Goal: Task Accomplishment & Management: Complete application form

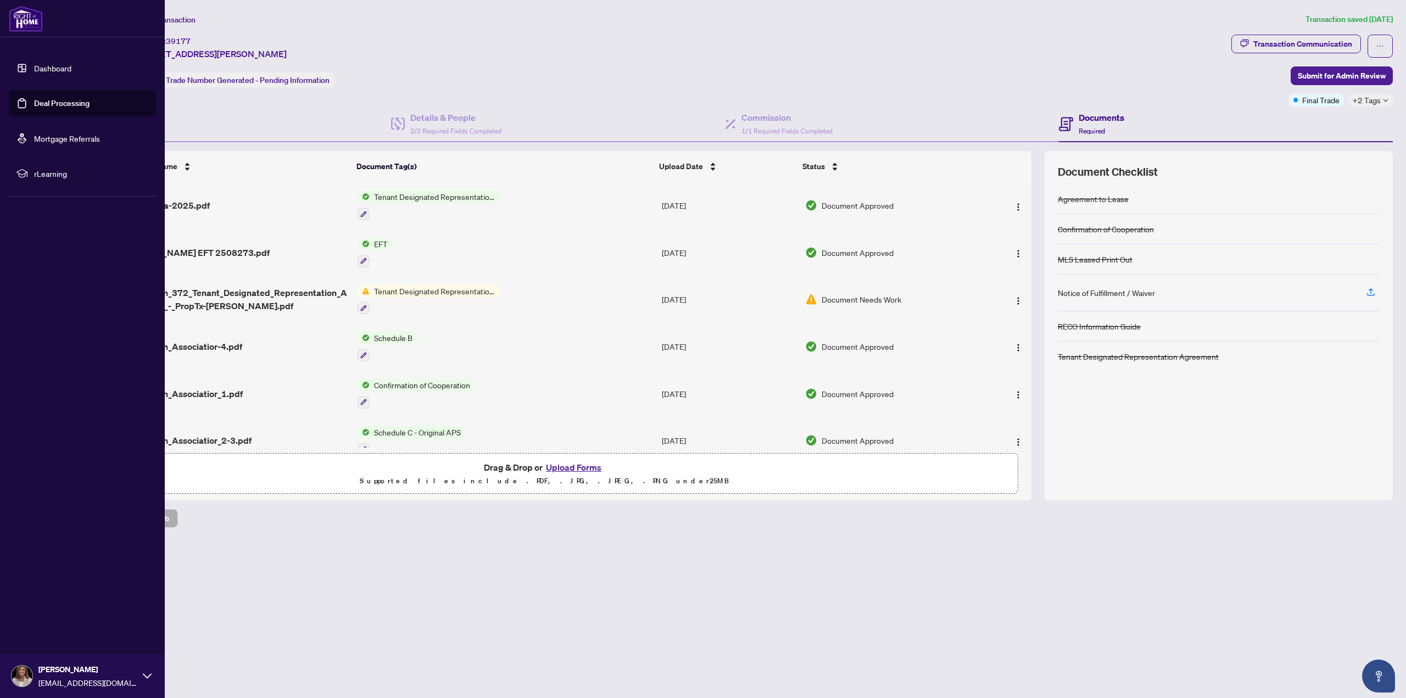
click at [70, 99] on link "Deal Processing" at bounding box center [61, 103] width 55 height 10
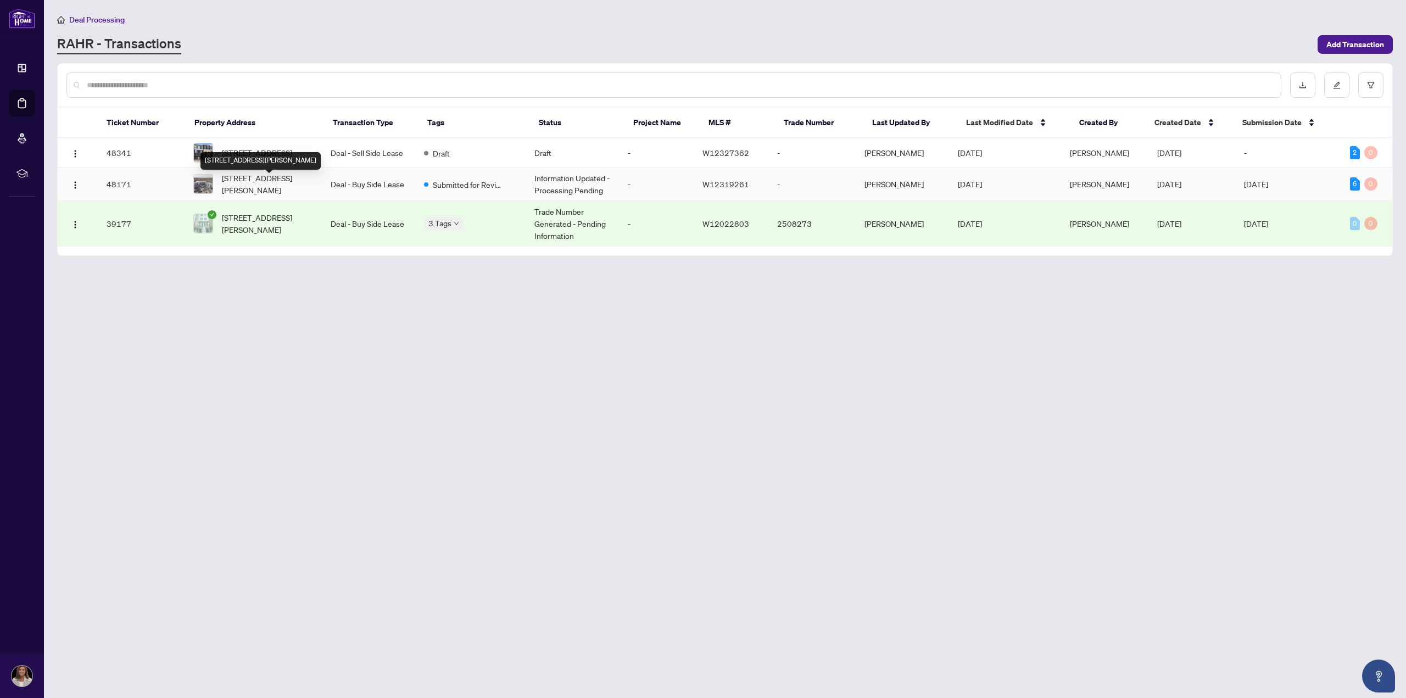
click at [288, 191] on span "[STREET_ADDRESS][PERSON_NAME]" at bounding box center [267, 184] width 91 height 24
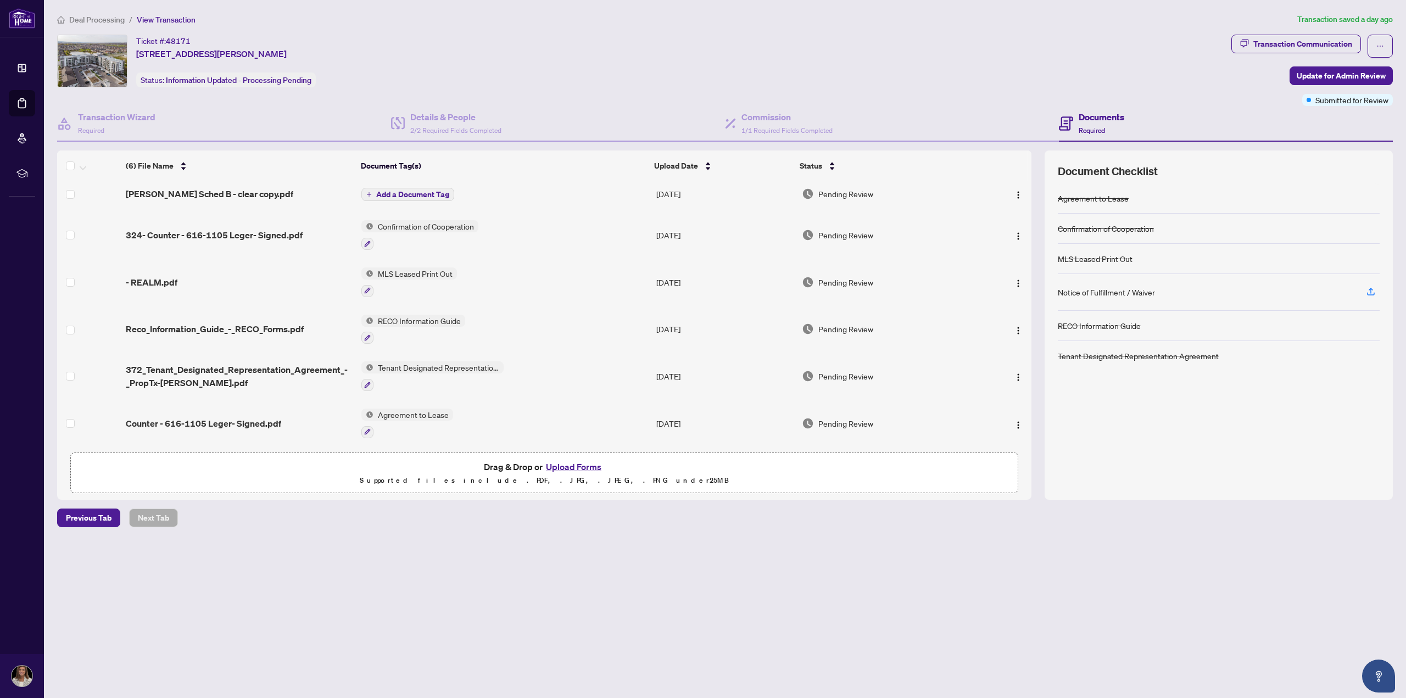
scroll to position [7, 0]
click at [575, 465] on button "Upload Forms" at bounding box center [573, 467] width 62 height 14
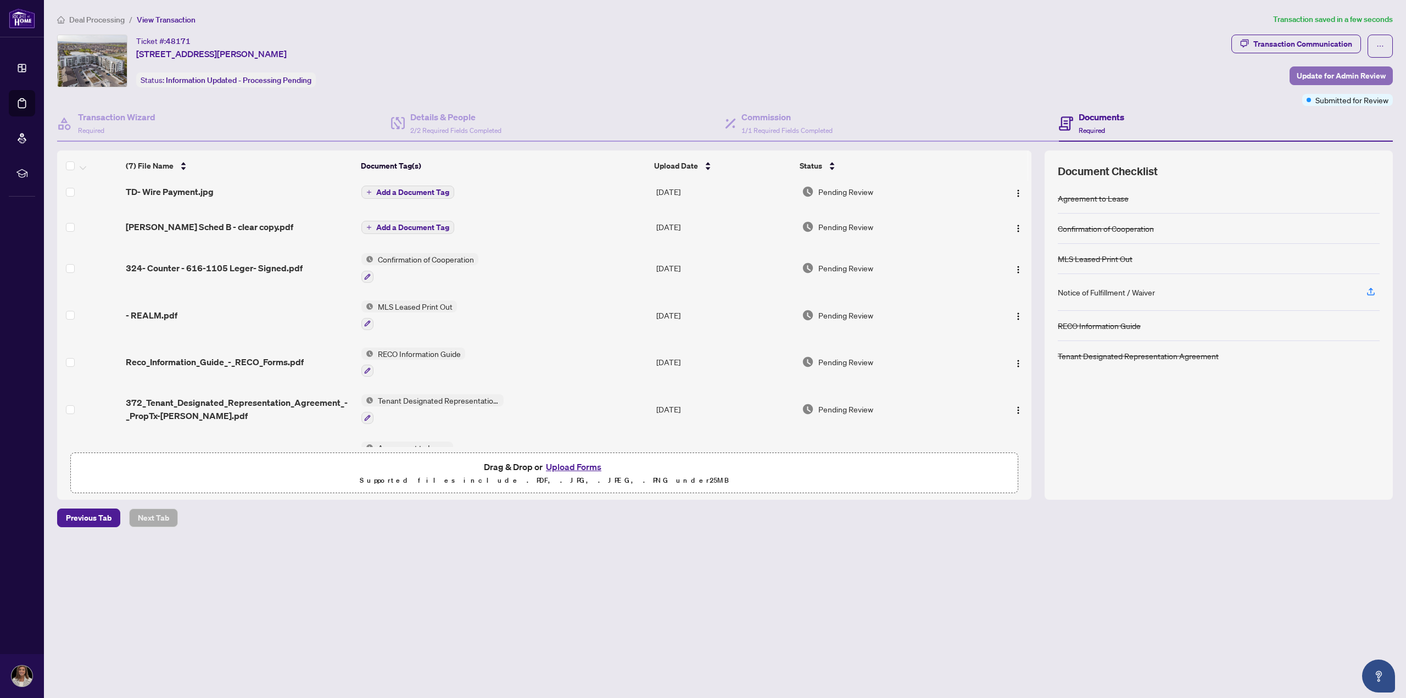
click at [1343, 77] on span "Update for Admin Review" at bounding box center [1340, 76] width 89 height 18
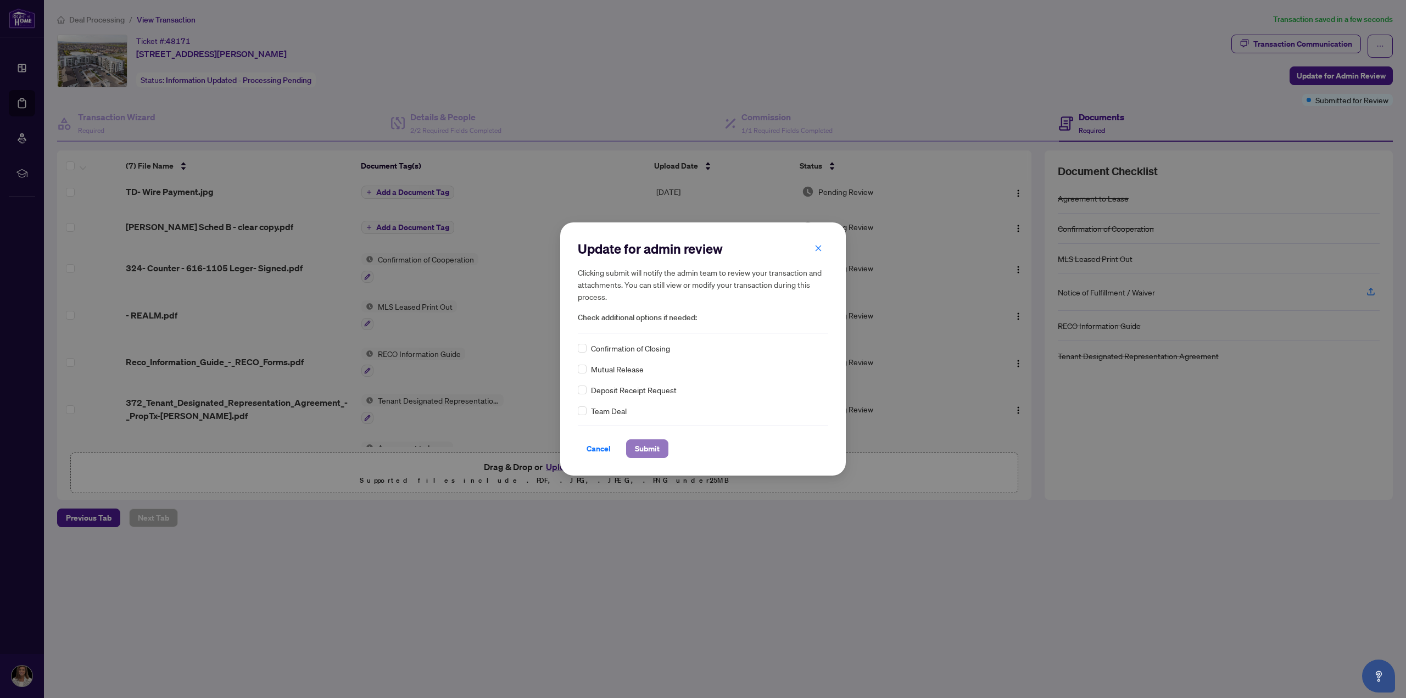
click at [643, 446] on span "Submit" at bounding box center [647, 449] width 25 height 18
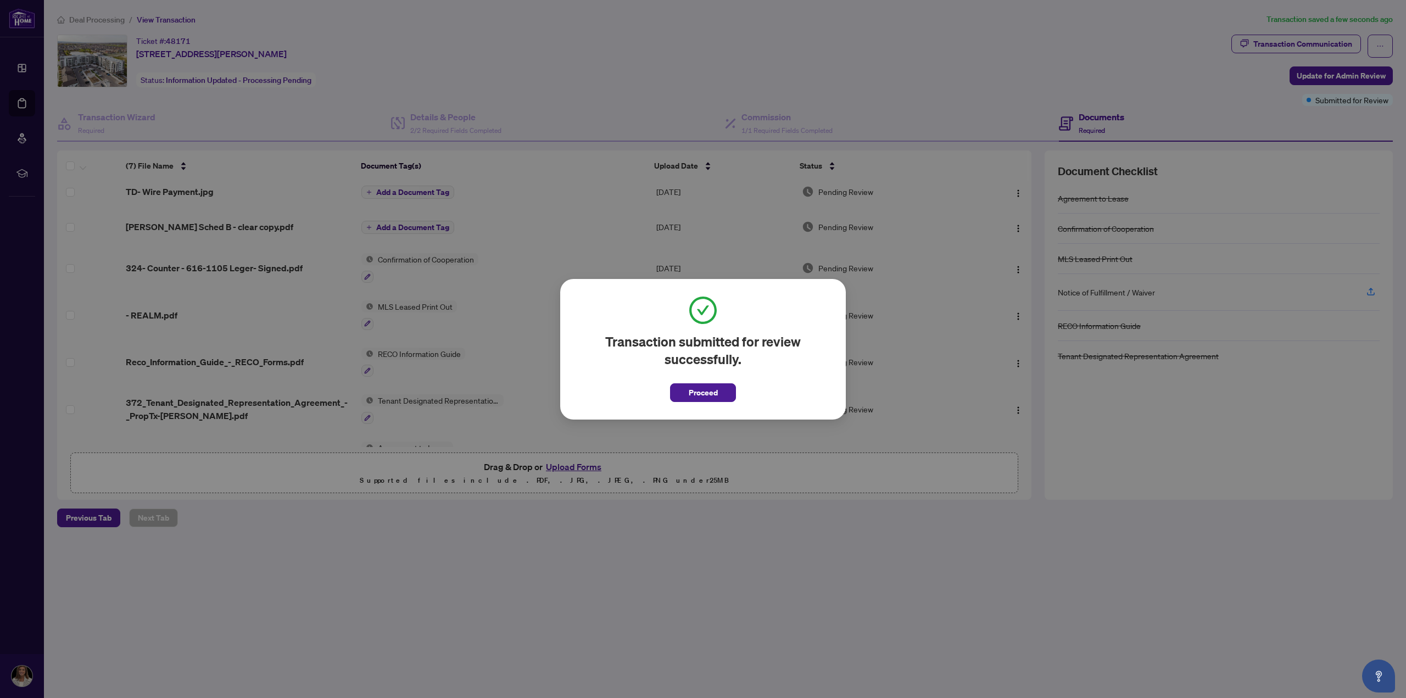
drag, startPoint x: 706, startPoint y: 393, endPoint x: 642, endPoint y: 405, distance: 65.3
click at [708, 397] on span "Proceed" at bounding box center [702, 393] width 29 height 18
